Goal: Communication & Community: Connect with others

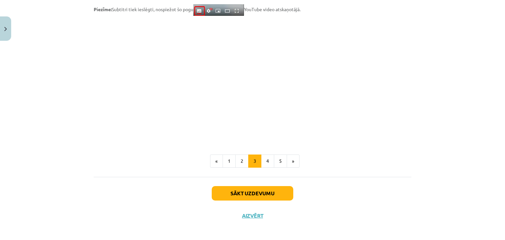
scroll to position [551, 0]
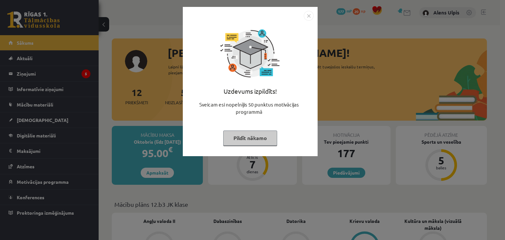
click at [248, 142] on button "Pildīt nākamo" at bounding box center [250, 138] width 54 height 15
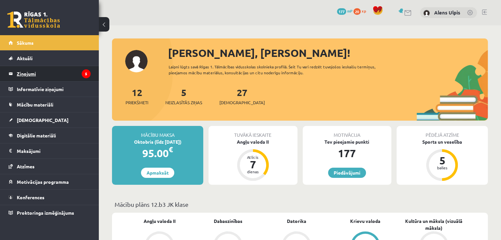
click at [34, 73] on legend "Ziņojumi 5" at bounding box center [54, 73] width 74 height 15
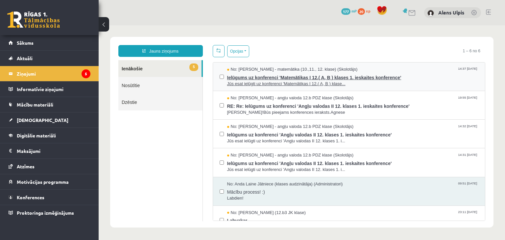
click at [301, 77] on span "Ielūgums uz konferenci 'Matemātikas I 12.( A, B ) klases 1. ieskaites konferenc…" at bounding box center [353, 77] width 252 height 8
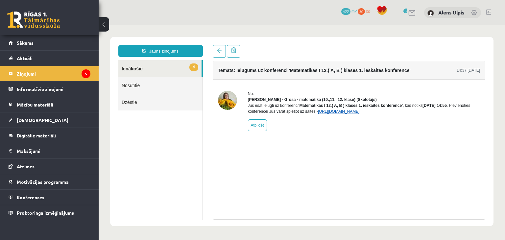
click at [337, 114] on link "[URL][DOMAIN_NAME]" at bounding box center [339, 111] width 42 height 5
